Goal: Task Accomplishment & Management: Manage account settings

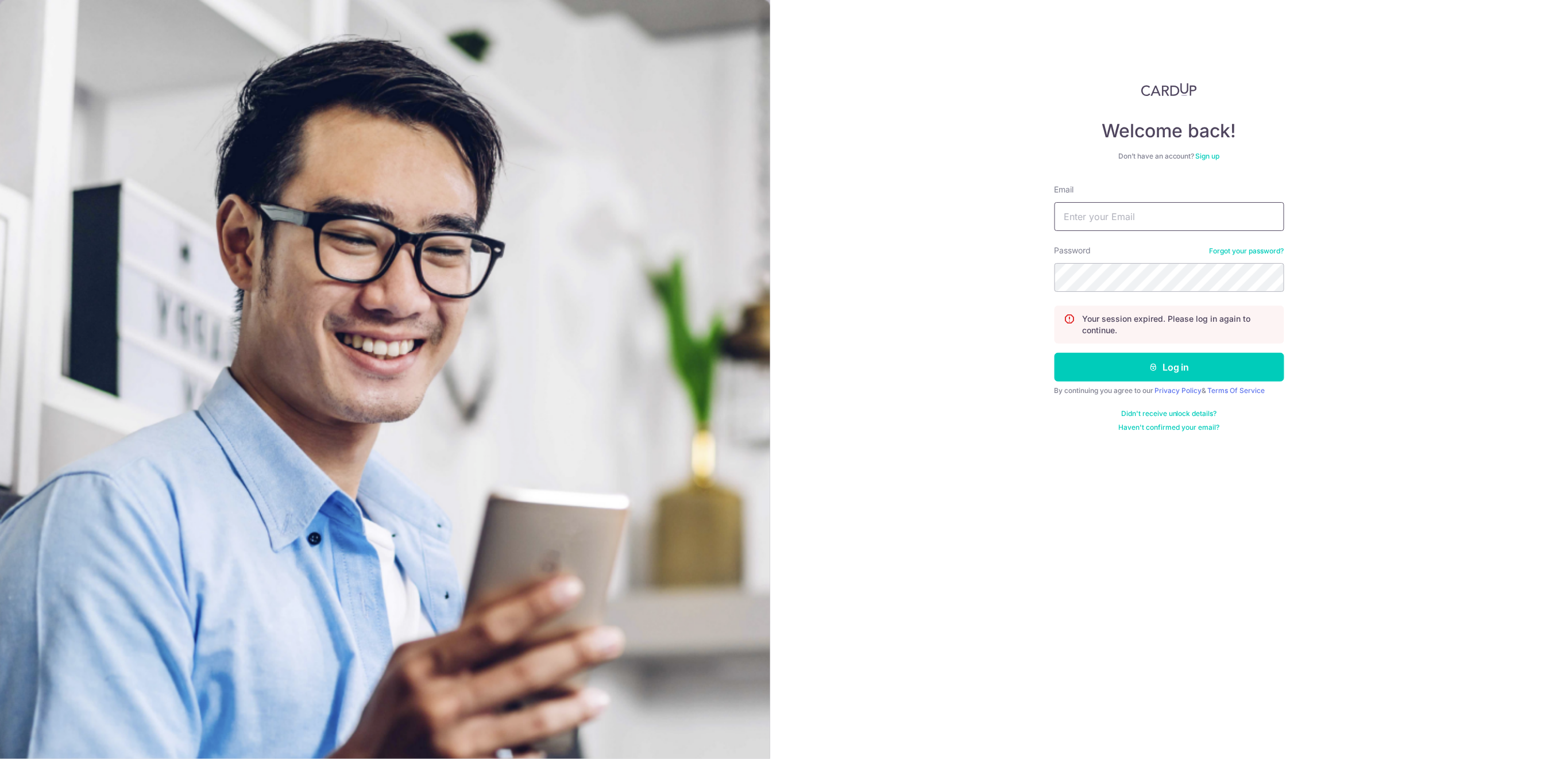
click at [1214, 210] on input "Email" at bounding box center [1169, 216] width 229 height 29
type input "[EMAIL_ADDRESS][DOMAIN_NAME]"
click at [1226, 368] on button "Log in" at bounding box center [1169, 367] width 229 height 29
